Goal: Check status

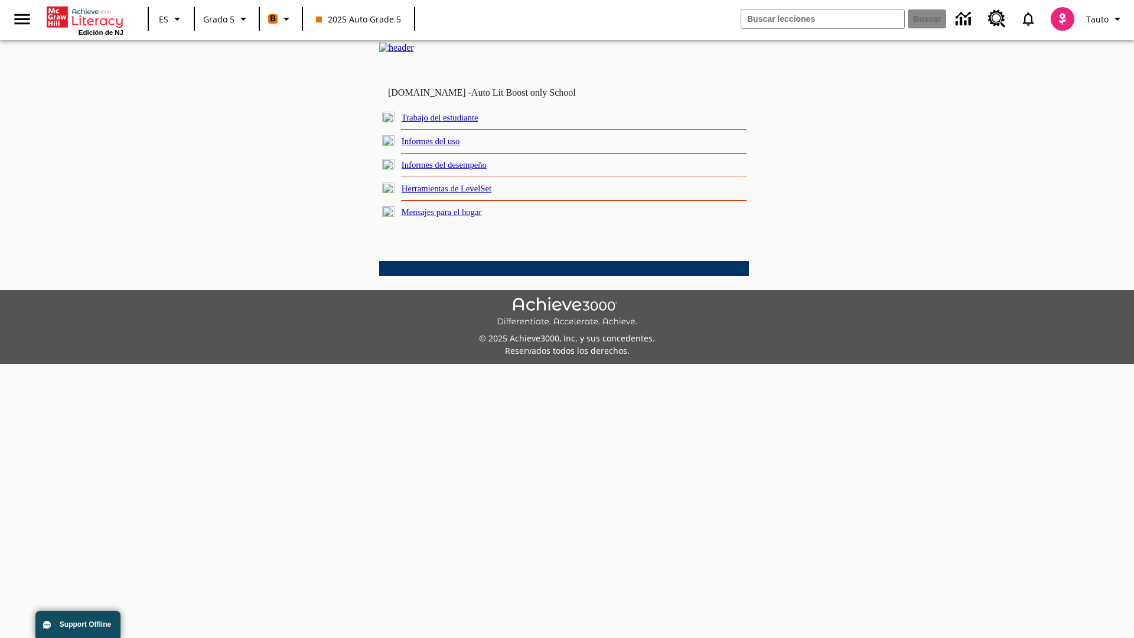
click at [461, 170] on link "Informes del desempeño" at bounding box center [444, 164] width 85 height 9
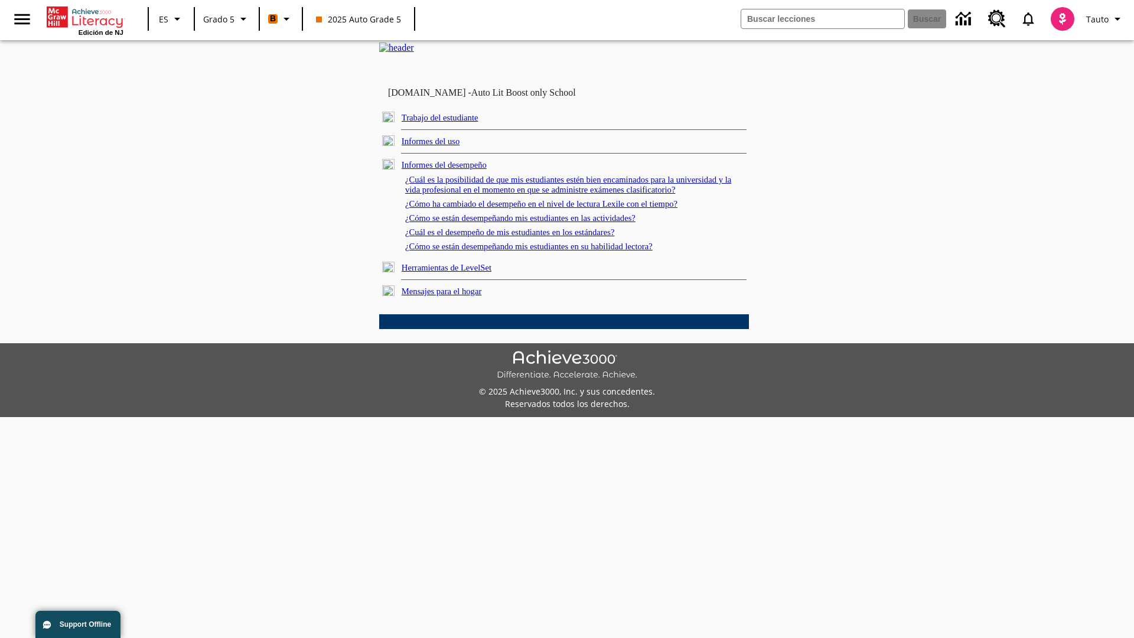
click at [550, 251] on link "¿Cómo se están desempeñando mis estudiantes en su habilidad lectora?" at bounding box center [529, 246] width 248 height 9
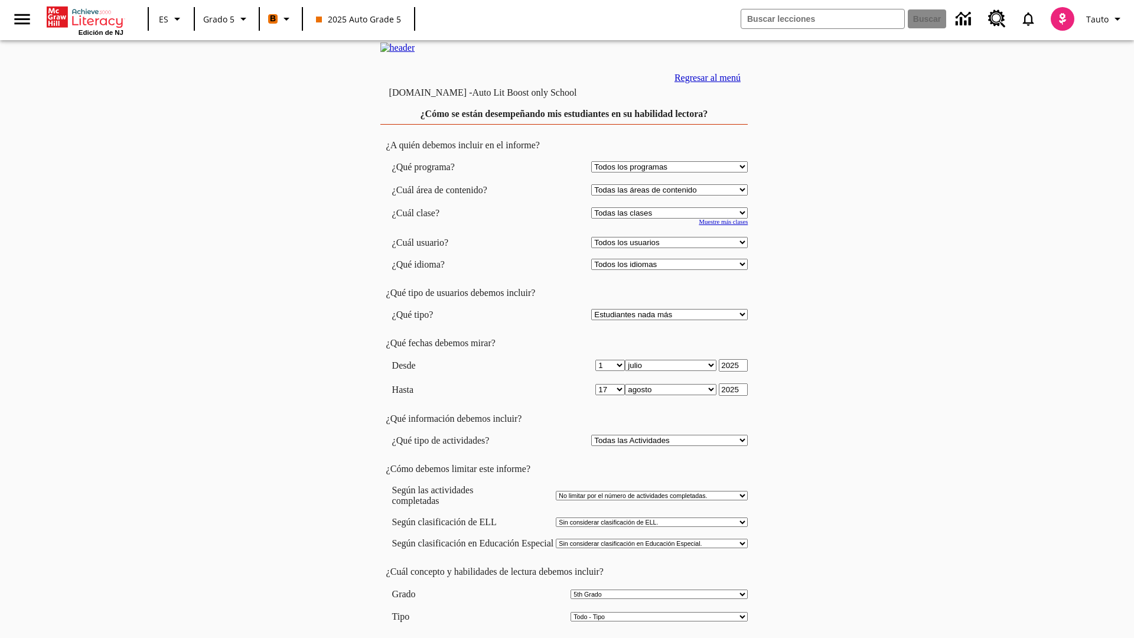
click at [672, 219] on select "Seleccionar una clase: Todas las clases 2025 Auto Grade 5 OL 2025 Auto Grade 6" at bounding box center [669, 212] width 157 height 11
select select "11133131"
select select "21437107"
click at [565, 637] on input "Ver Informe" at bounding box center [564, 650] width 54 height 13
